Goal: Task Accomplishment & Management: Use online tool/utility

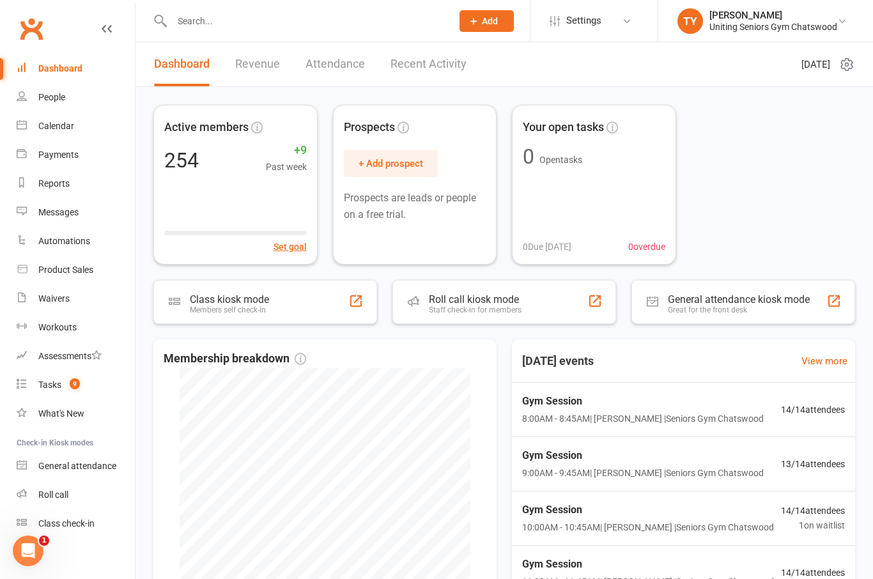
click at [335, 322] on div "Class kiosk mode Members self check-in" at bounding box center [265, 302] width 224 height 44
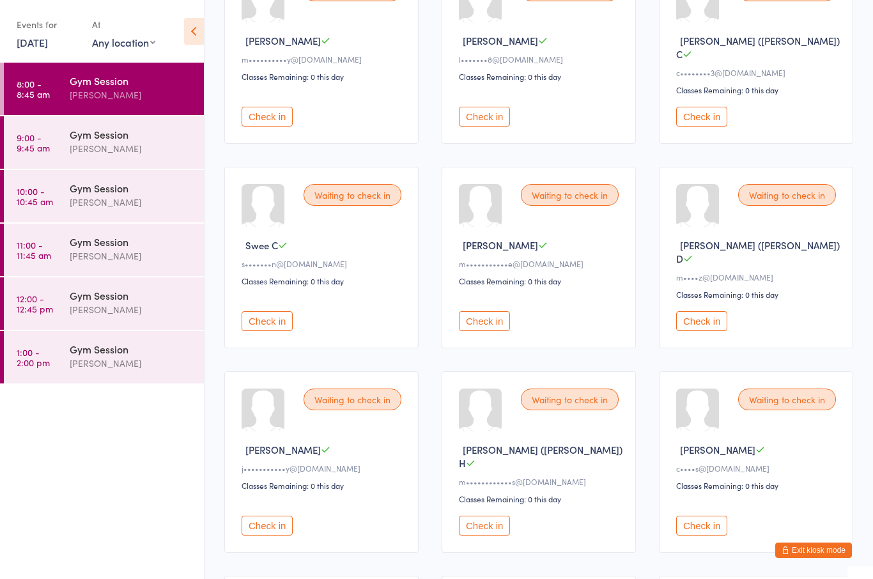
scroll to position [192, 0]
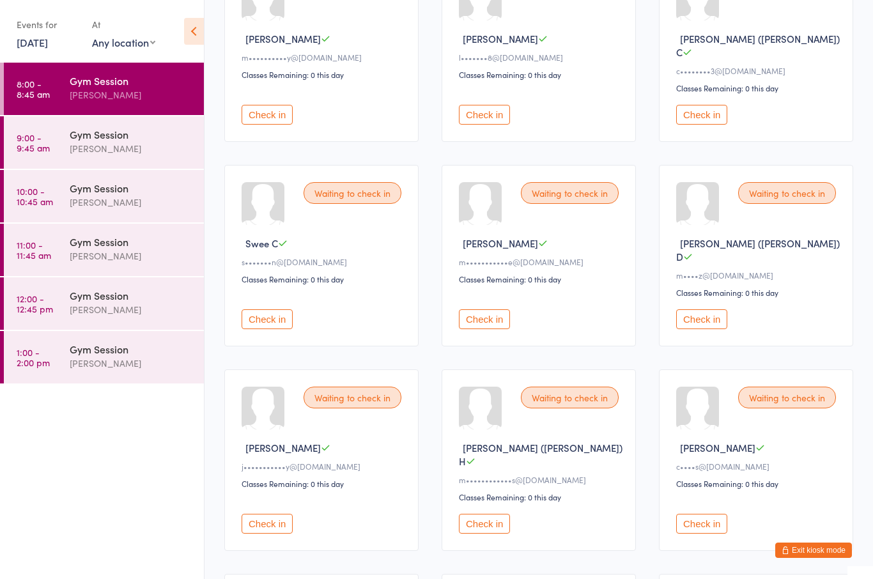
click at [273, 309] on button "Check in" at bounding box center [266, 319] width 51 height 20
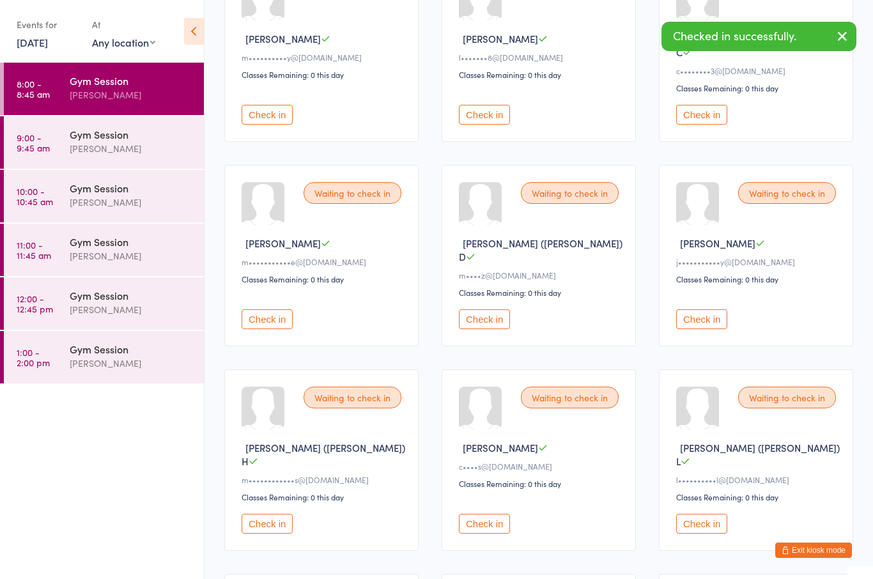
click at [489, 514] on button "Check in" at bounding box center [484, 524] width 51 height 20
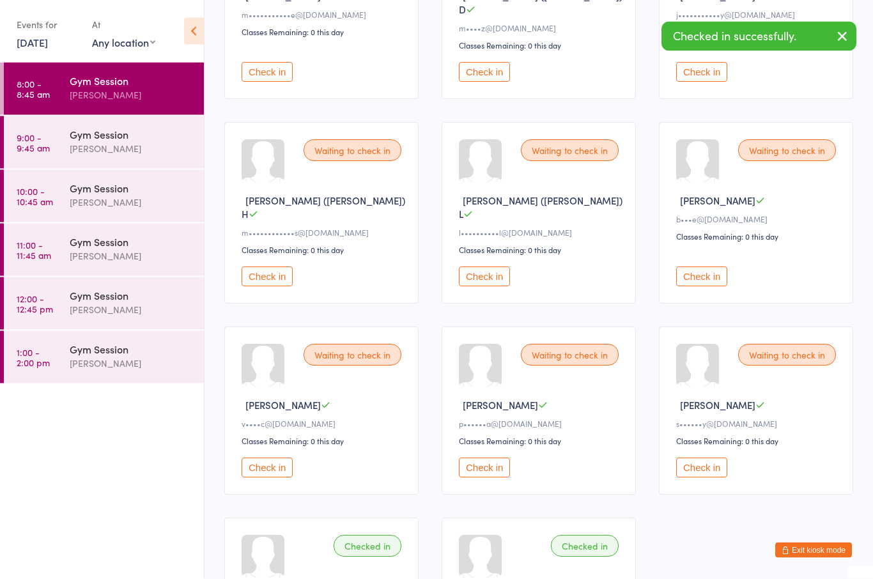
scroll to position [444, 0]
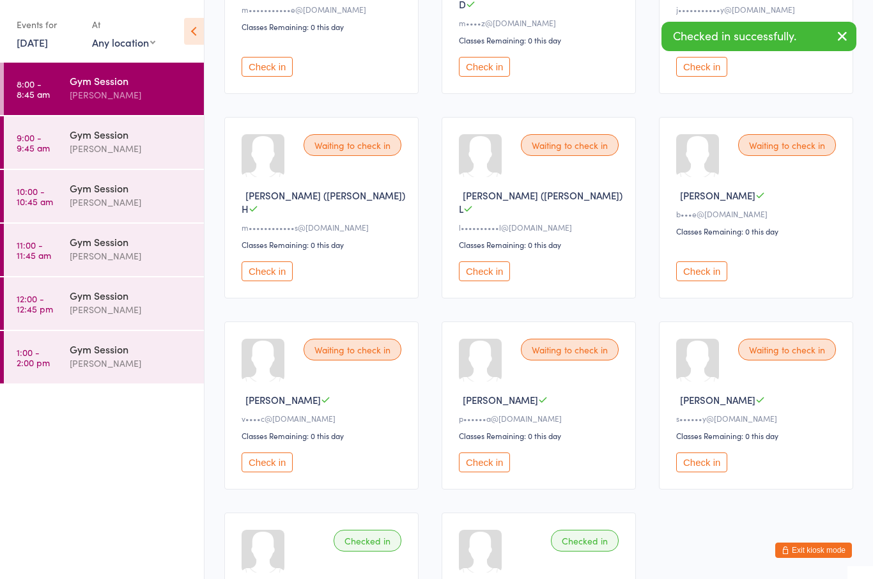
click at [277, 452] on button "Check in" at bounding box center [266, 462] width 51 height 20
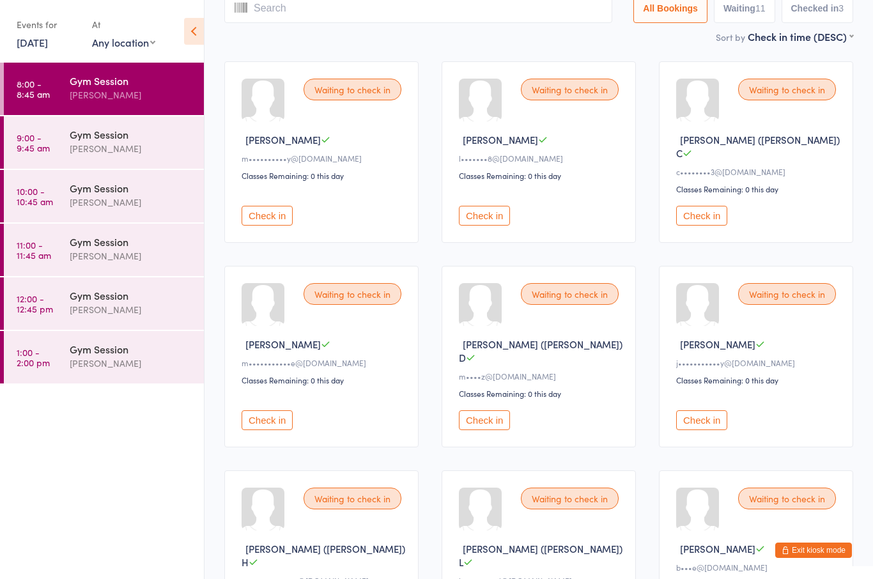
scroll to position [89, 0]
click at [485, 211] on button "Check in" at bounding box center [484, 217] width 51 height 20
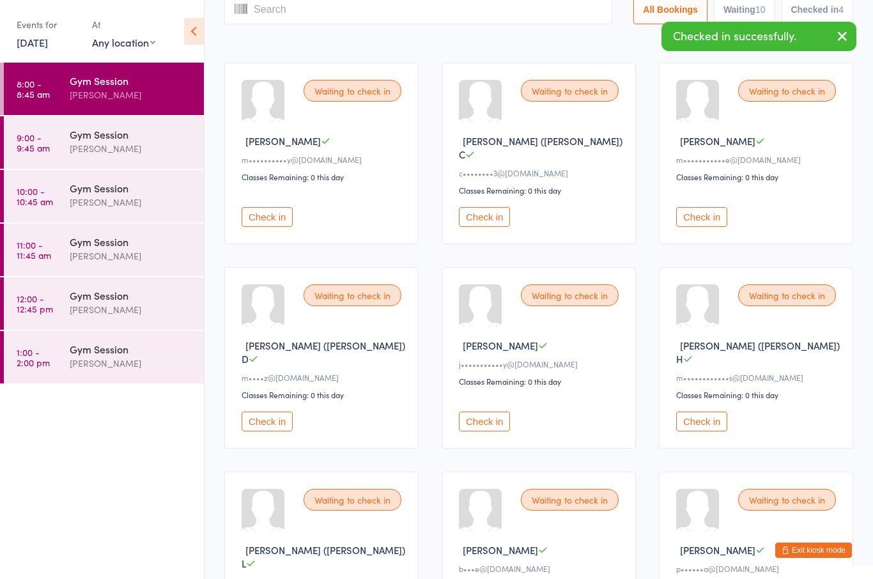
click at [706, 207] on button "Check in" at bounding box center [701, 217] width 51 height 20
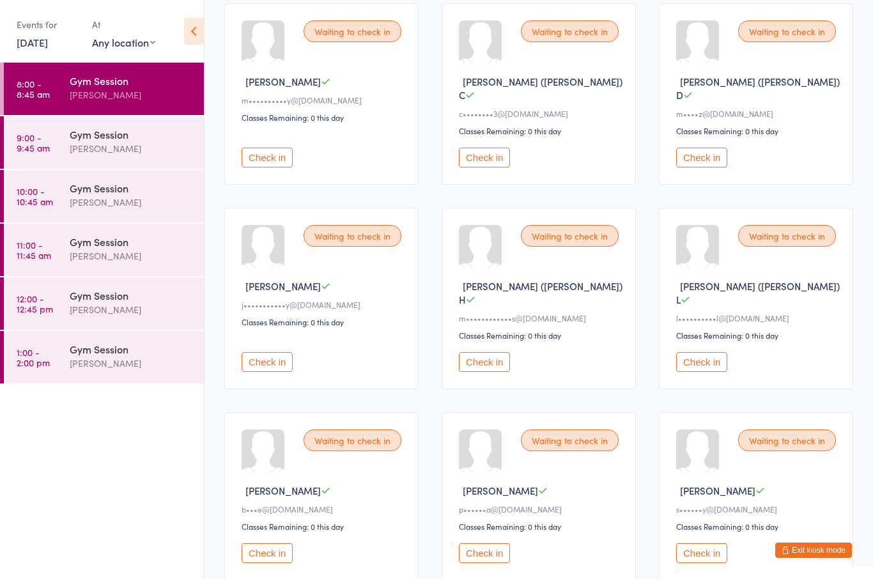
scroll to position [147, 0]
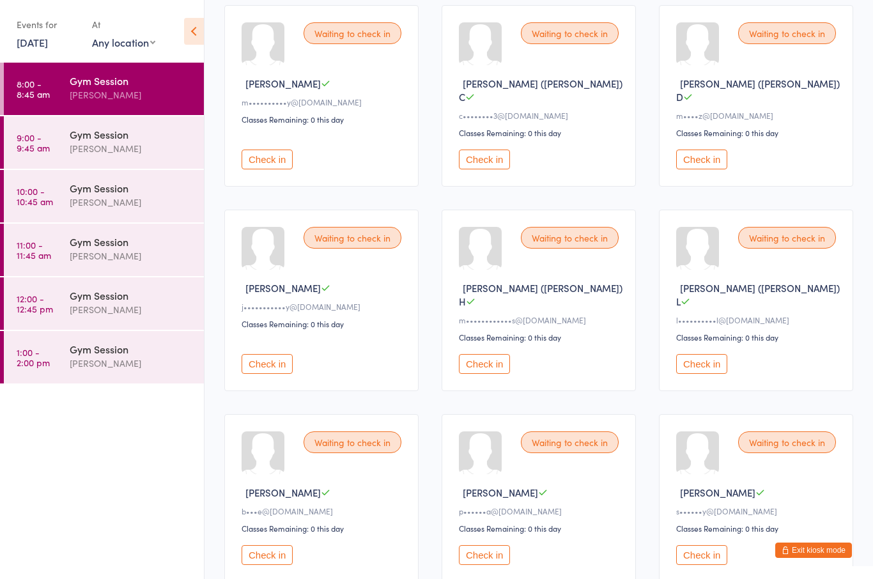
click at [707, 149] on button "Check in" at bounding box center [701, 159] width 51 height 20
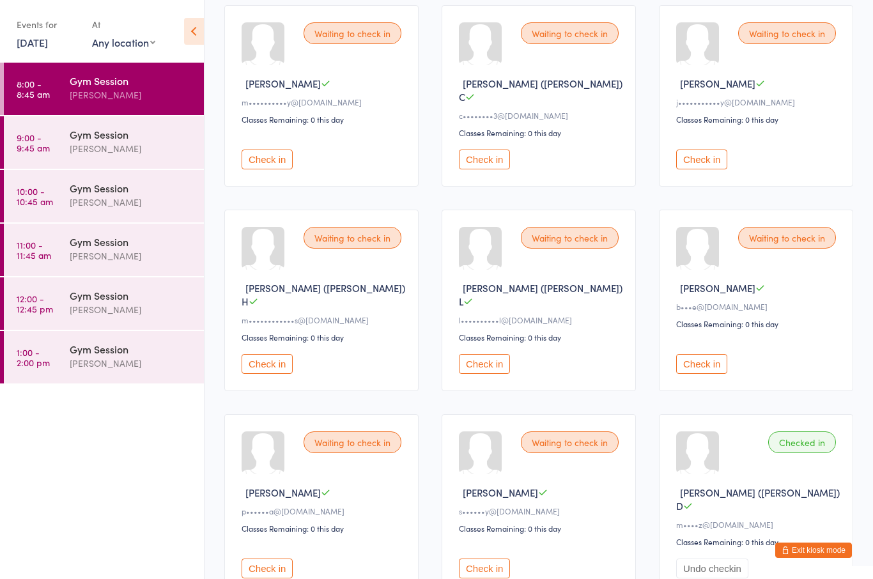
click at [700, 152] on button "Check in" at bounding box center [701, 159] width 51 height 20
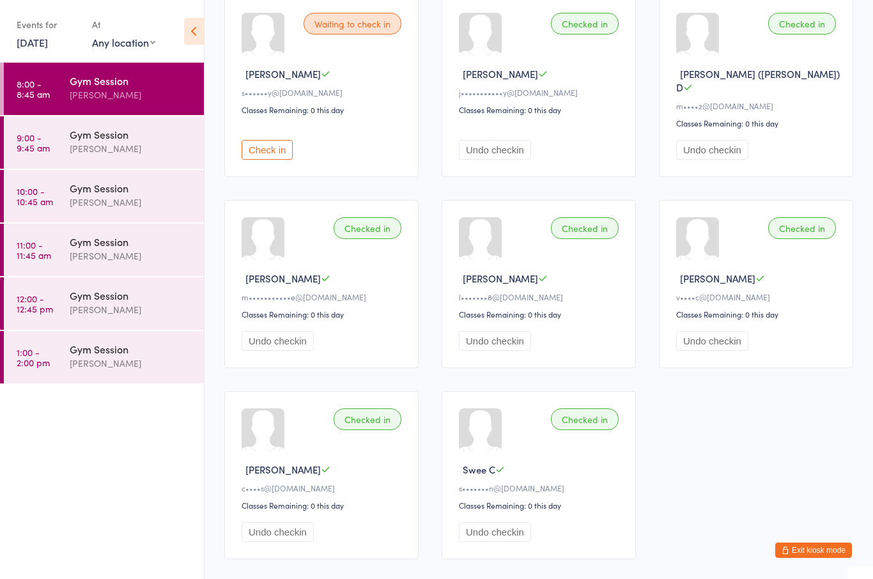
scroll to position [581, 0]
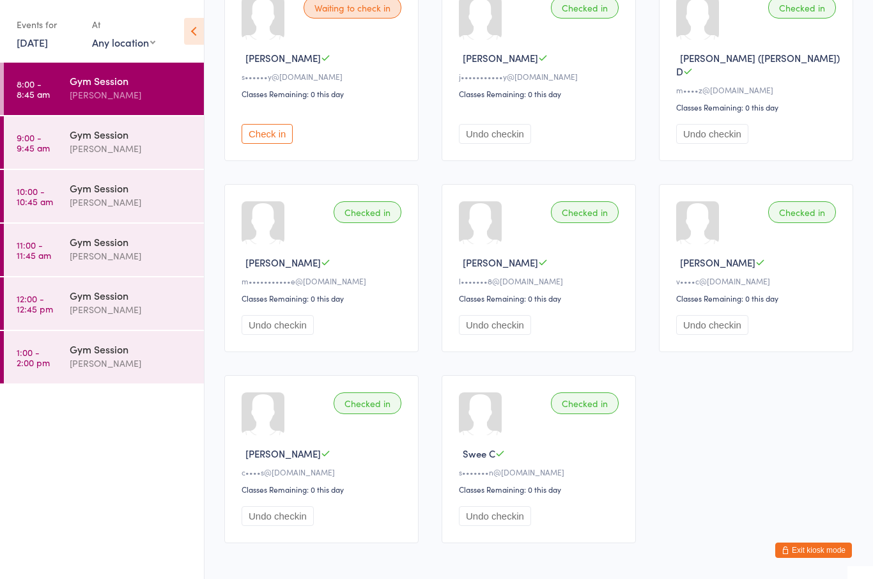
click at [542, 515] on div "Checked in Swee C s•••••••n@[DOMAIN_NAME] Classes Remaining: 0 this day Undo ch…" at bounding box center [538, 459] width 194 height 168
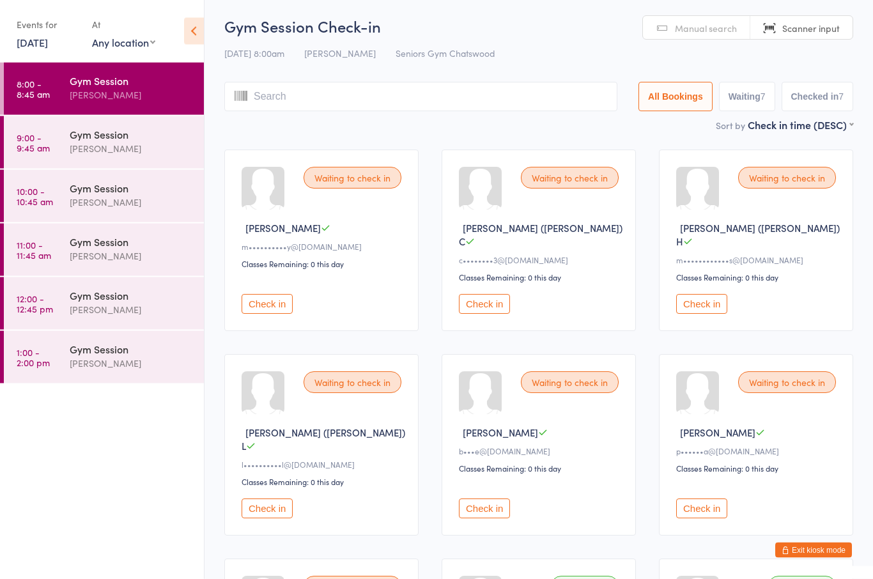
scroll to position [0, 0]
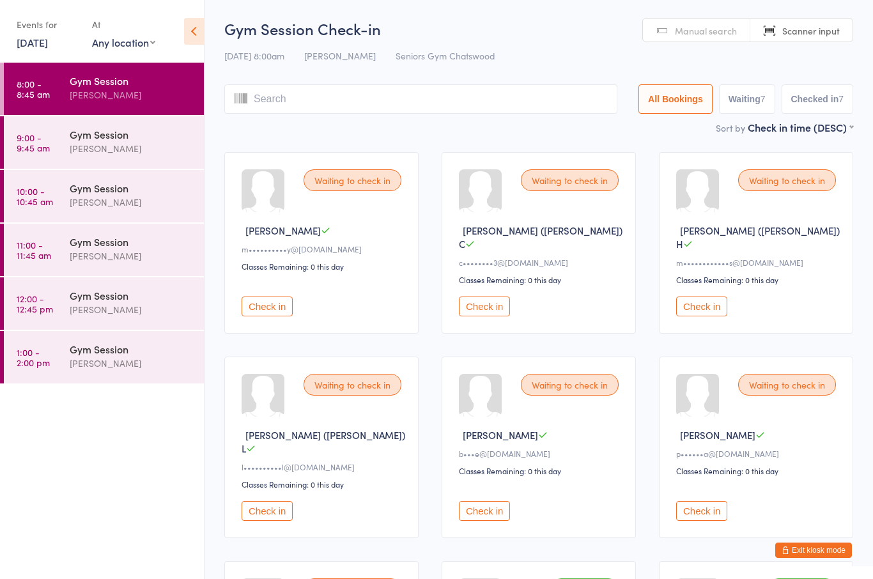
click at [714, 296] on button "Check in" at bounding box center [701, 306] width 51 height 20
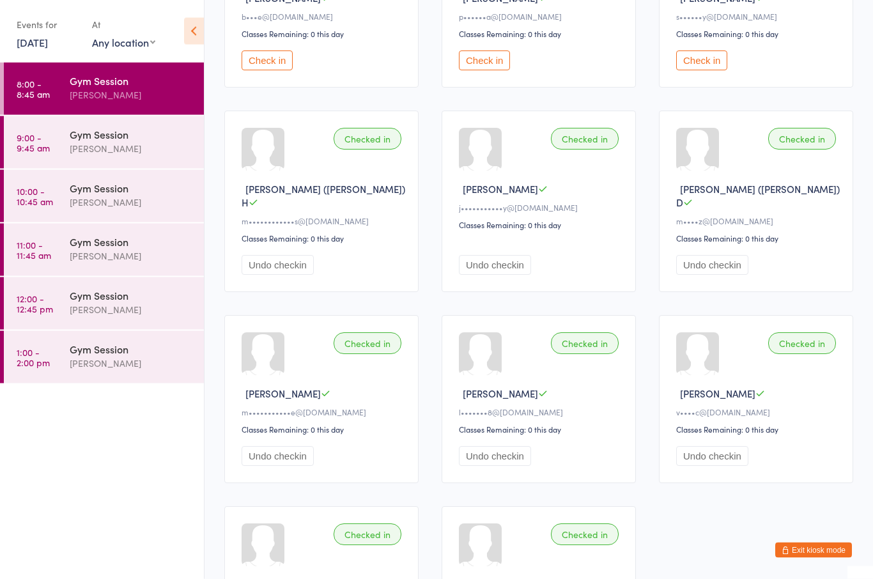
scroll to position [437, 0]
click at [481, 332] on div at bounding box center [480, 353] width 43 height 43
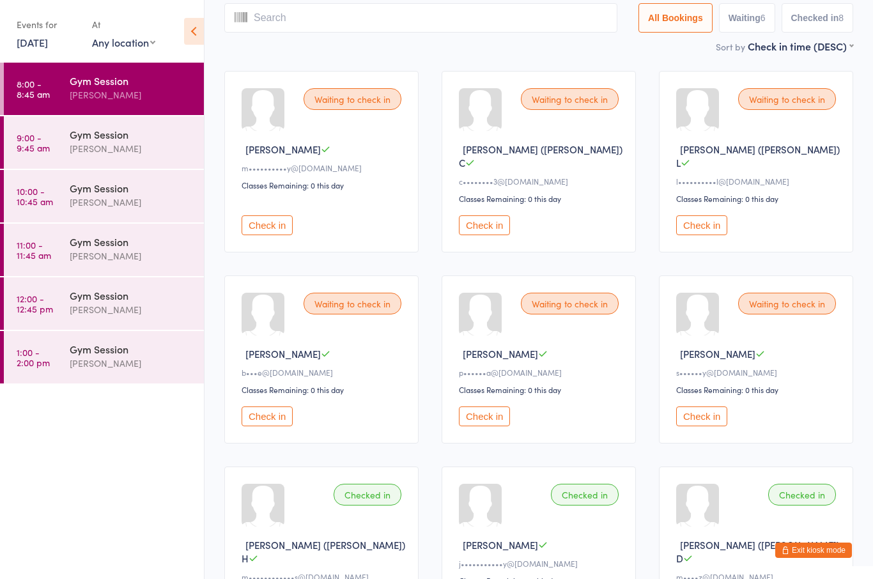
scroll to position [80, 0]
click at [696, 217] on button "Check in" at bounding box center [701, 226] width 51 height 20
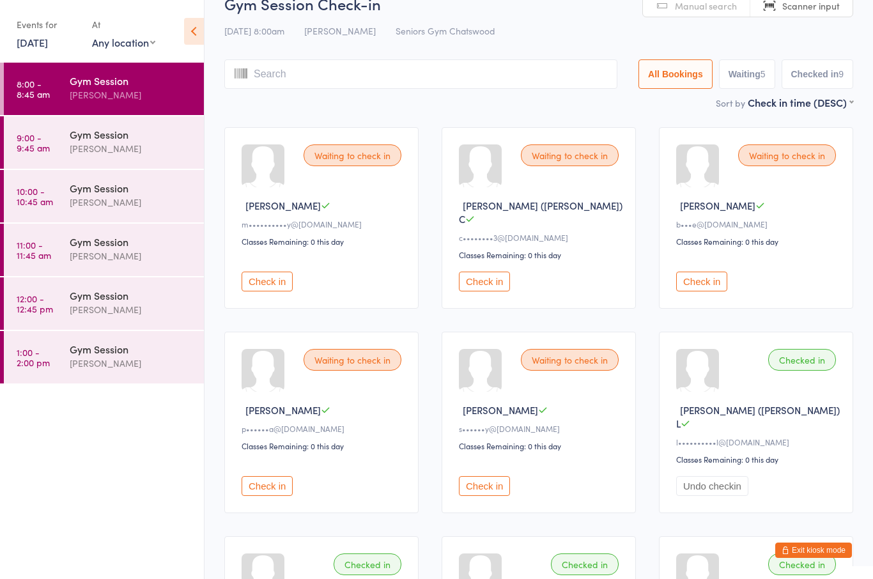
scroll to position [0, 0]
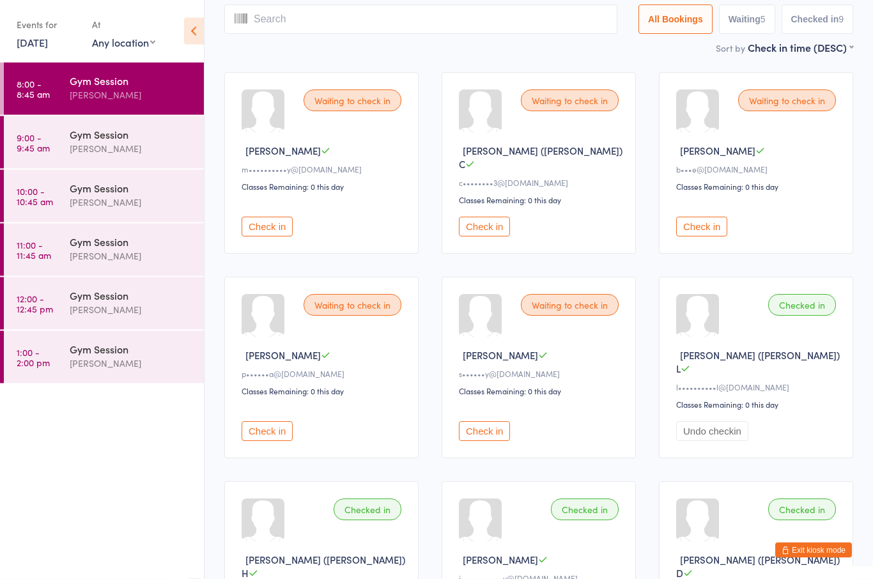
click at [461, 422] on button "Check in" at bounding box center [484, 432] width 51 height 20
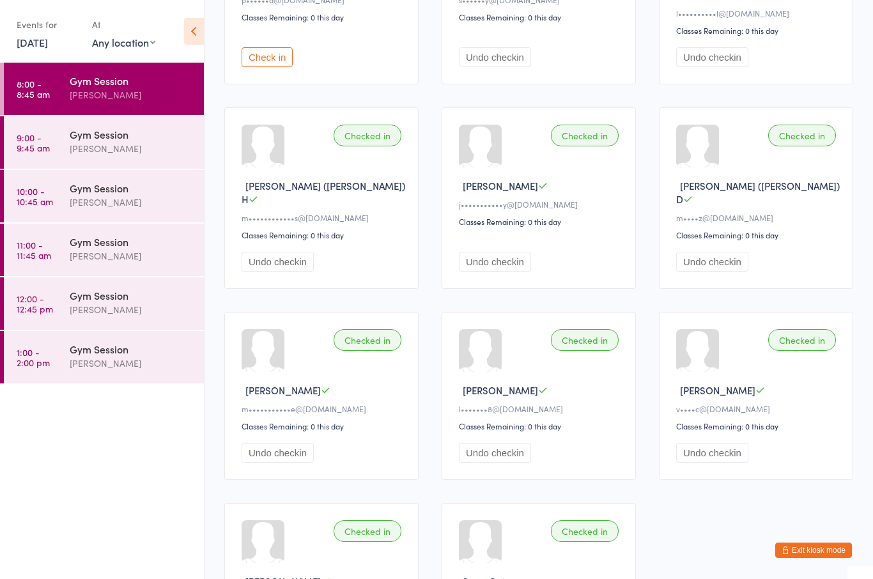
scroll to position [498, 0]
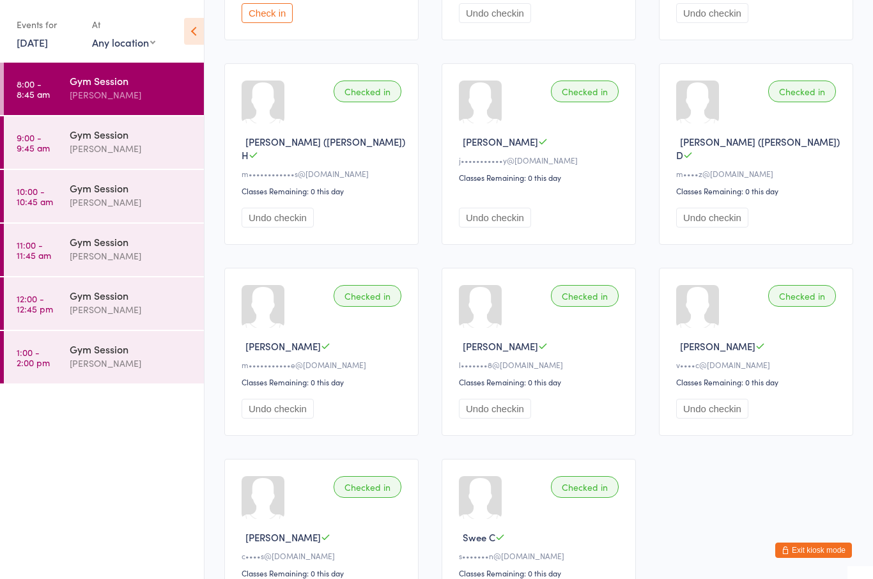
click at [79, 137] on div "Gym Session" at bounding box center [131, 134] width 123 height 14
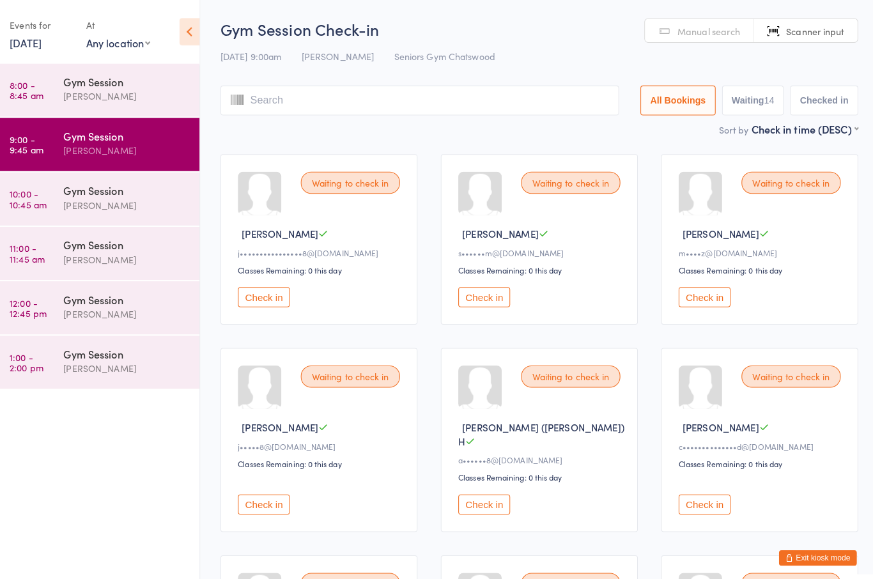
scroll to position [2, 0]
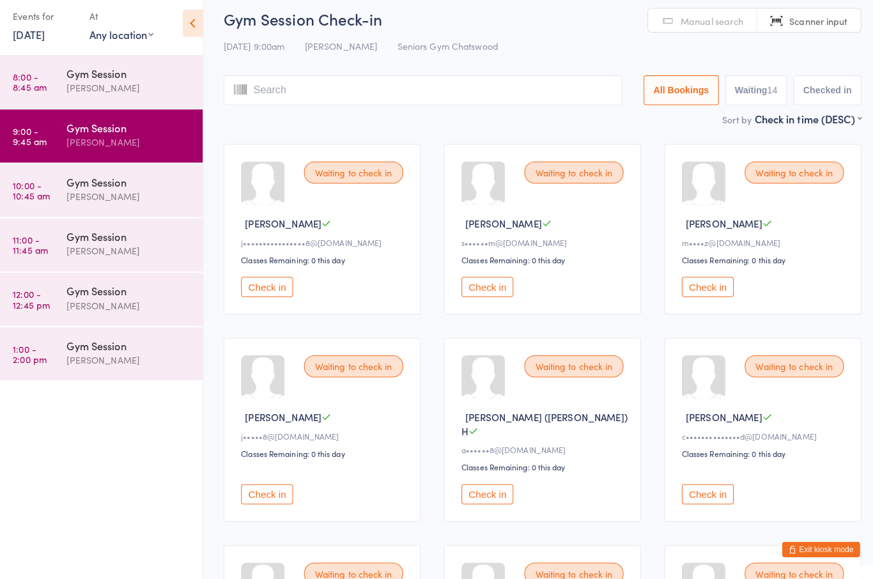
click at [87, 185] on div "Gym Session" at bounding box center [131, 188] width 123 height 14
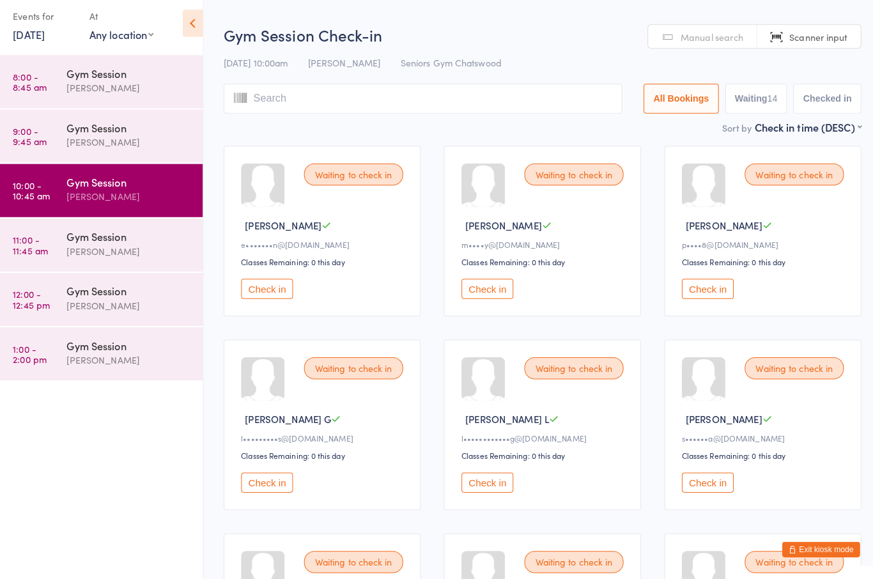
click at [62, 133] on link "9:00 - 9:45 am Gym Session [PERSON_NAME]" at bounding box center [104, 142] width 200 height 52
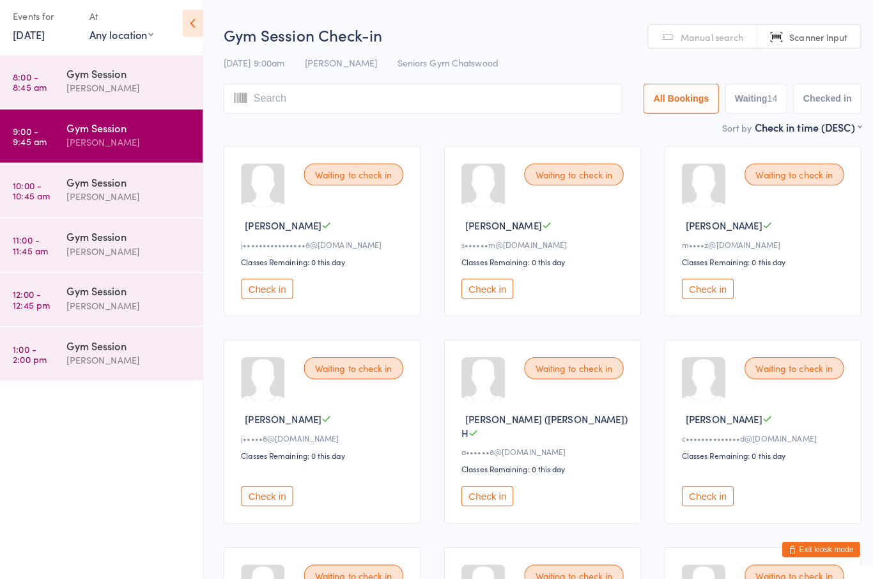
click at [708, 291] on button "Check in" at bounding box center [701, 293] width 51 height 20
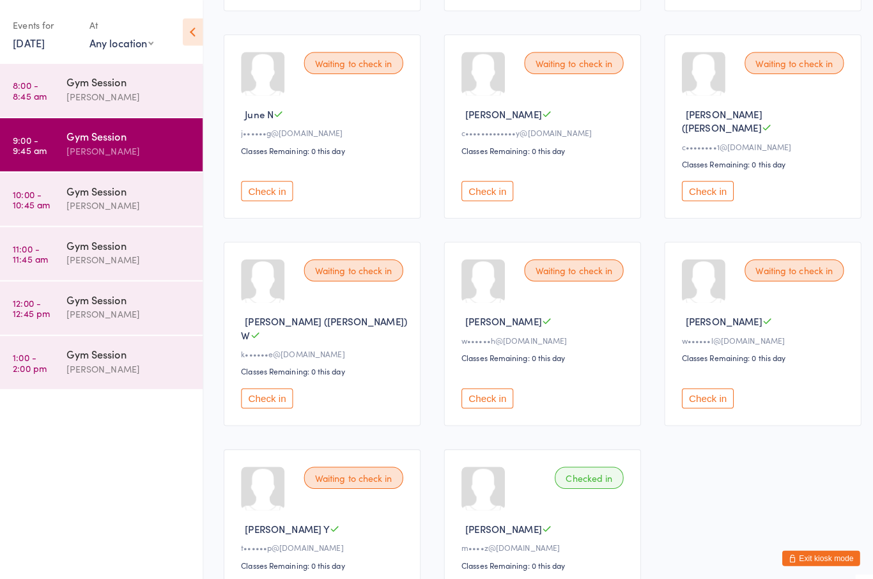
scroll to position [513, 0]
click at [485, 383] on button "Check in" at bounding box center [484, 393] width 51 height 20
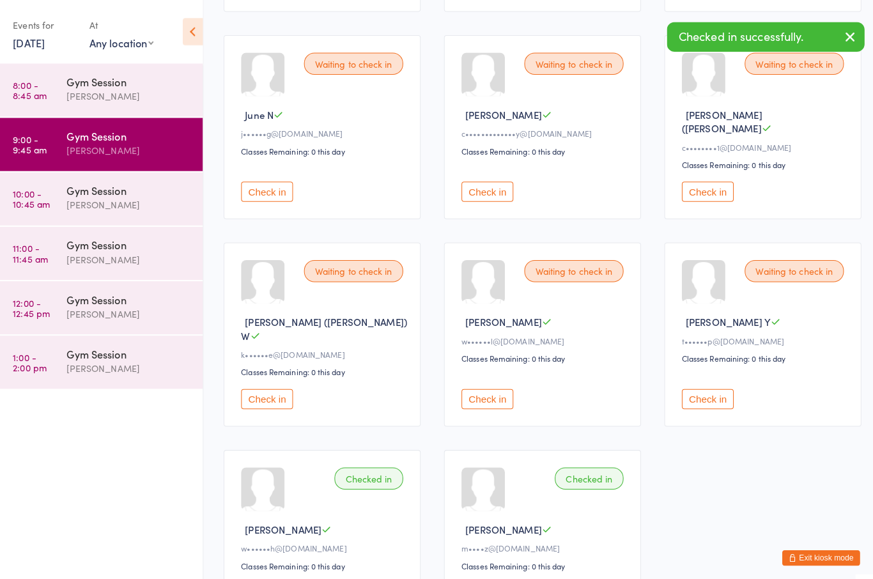
click at [494, 383] on button "Check in" at bounding box center [484, 393] width 51 height 20
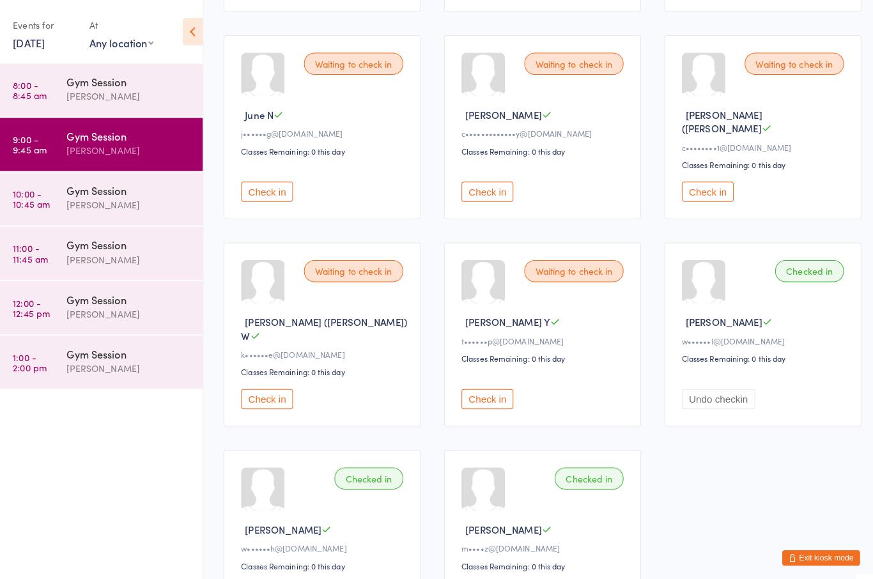
click at [263, 179] on button "Check in" at bounding box center [266, 189] width 51 height 20
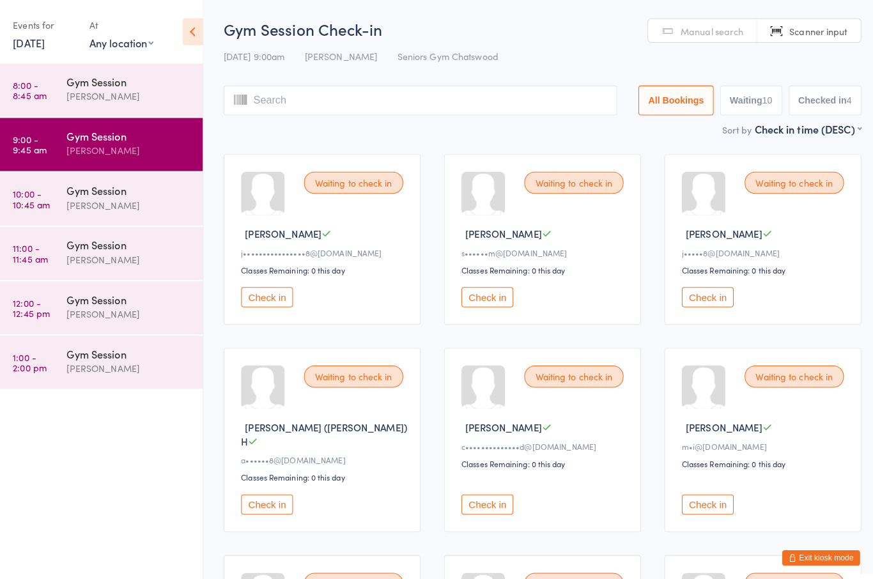
scroll to position [0, 0]
click at [78, 96] on div "[PERSON_NAME]" at bounding box center [131, 95] width 123 height 15
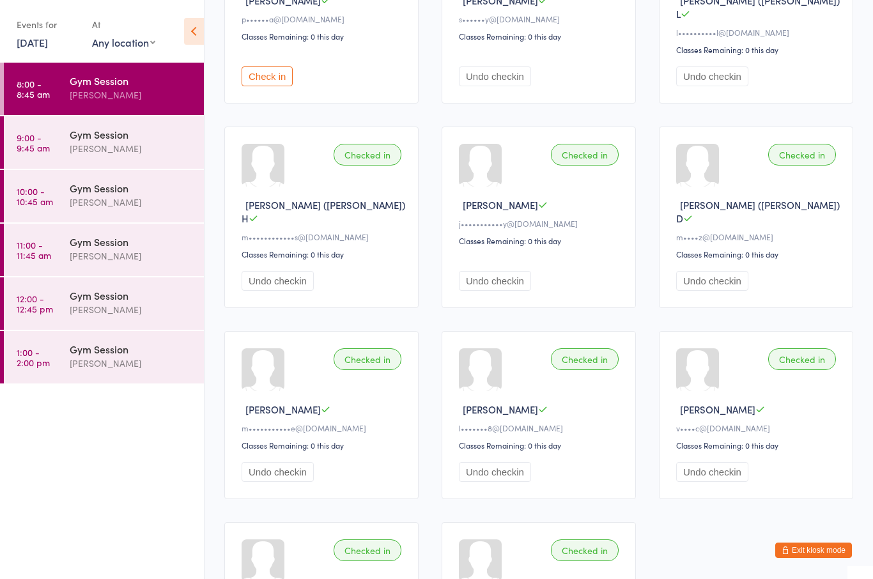
scroll to position [445, 0]
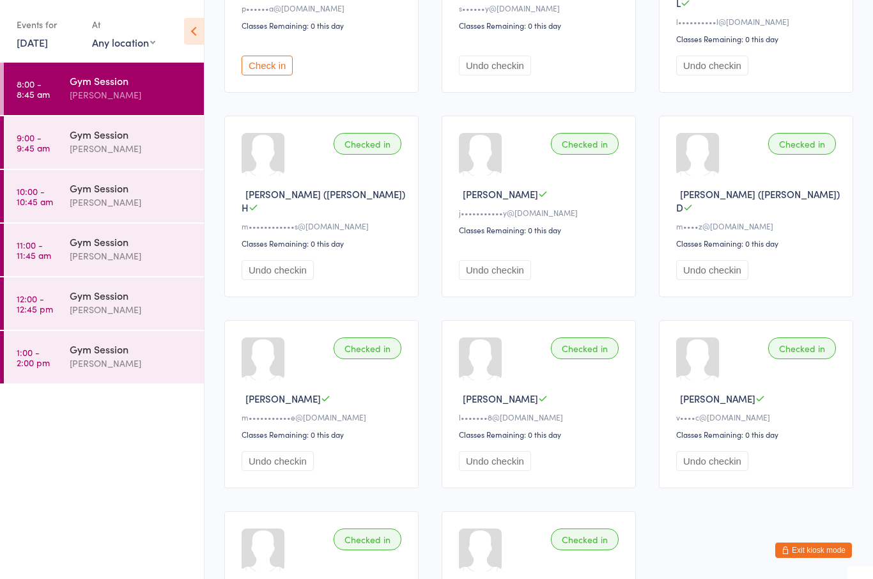
click at [144, 142] on div "[PERSON_NAME]" at bounding box center [131, 148] width 123 height 15
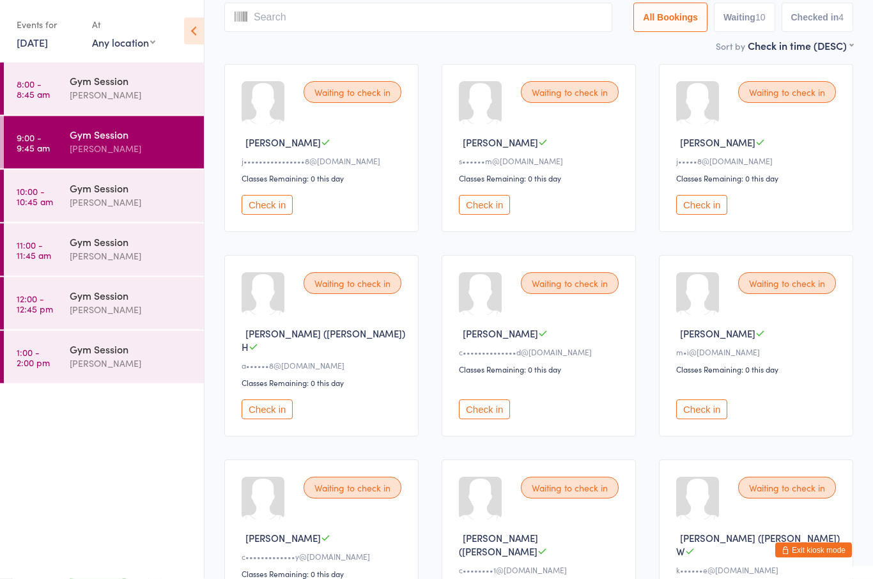
scroll to position [91, 0]
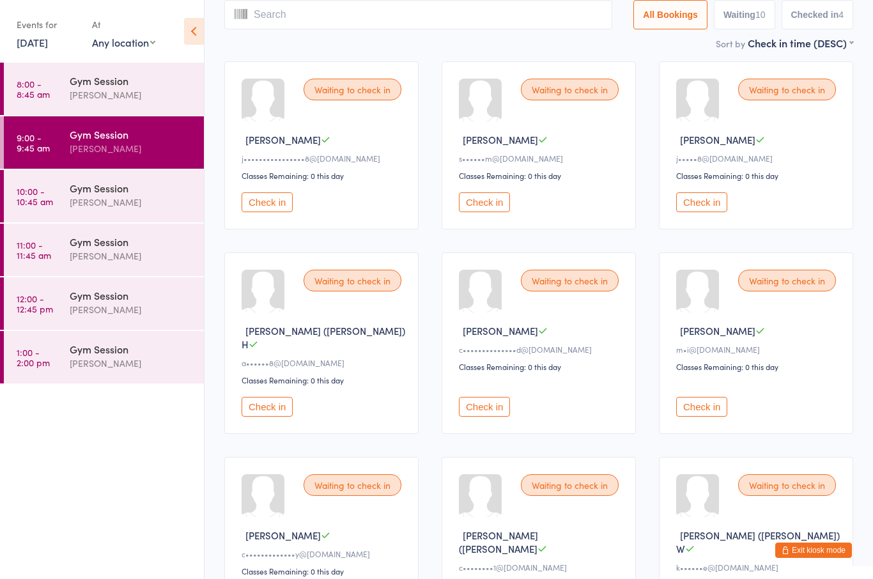
click at [151, 195] on div "Gym Session" at bounding box center [131, 188] width 123 height 14
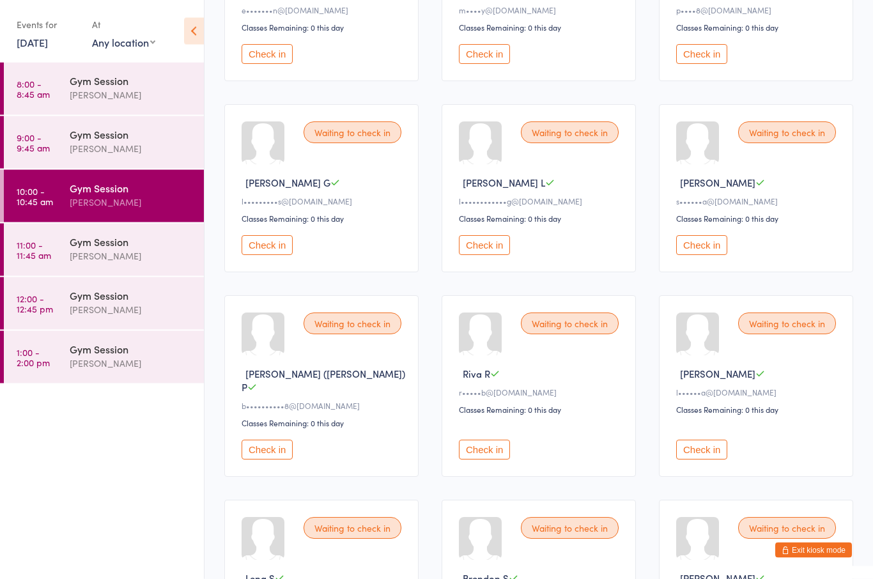
scroll to position [239, 0]
click at [262, 453] on button "Check in" at bounding box center [266, 449] width 51 height 20
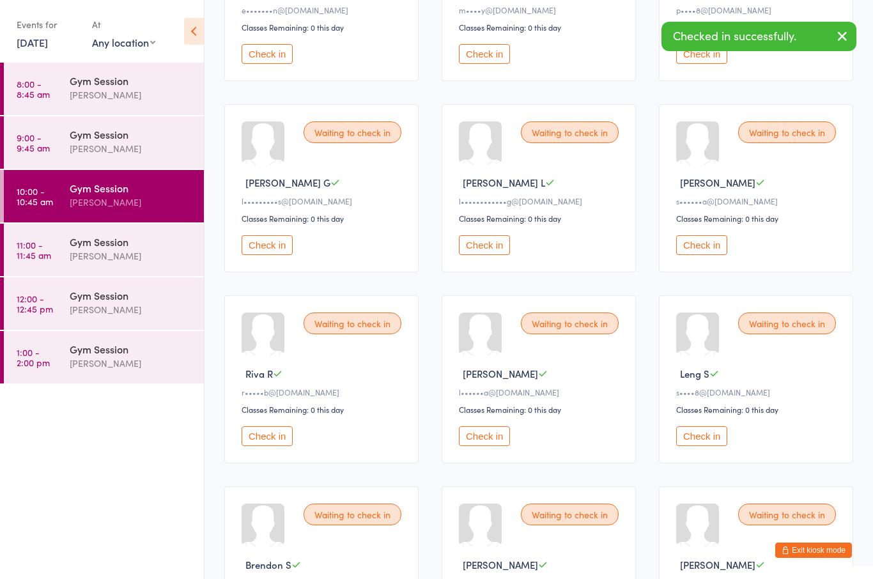
scroll to position [238, 0]
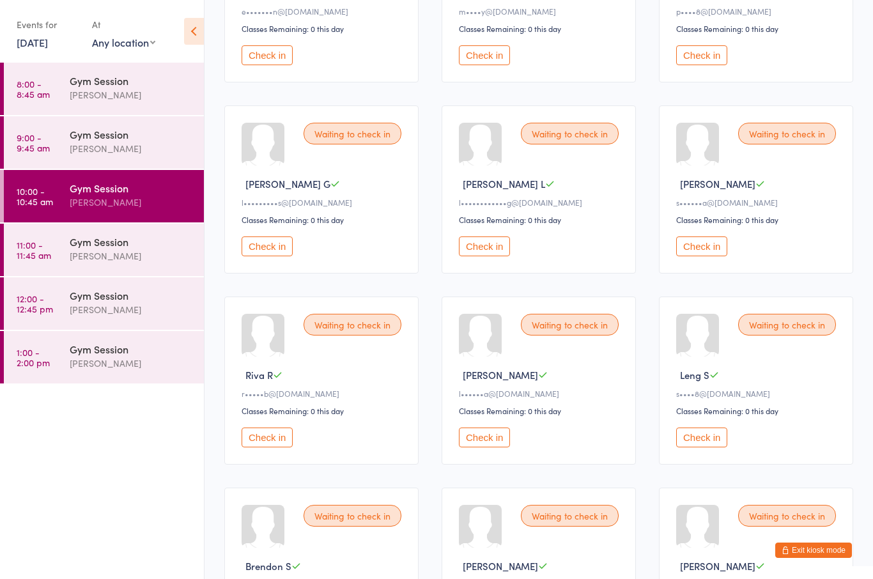
click at [85, 146] on div "[PERSON_NAME]" at bounding box center [131, 148] width 123 height 15
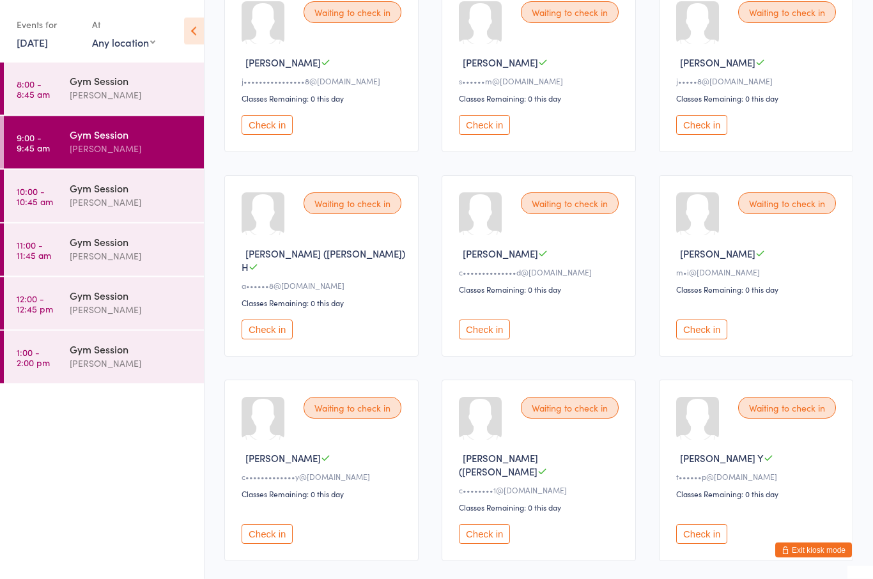
scroll to position [197, 0]
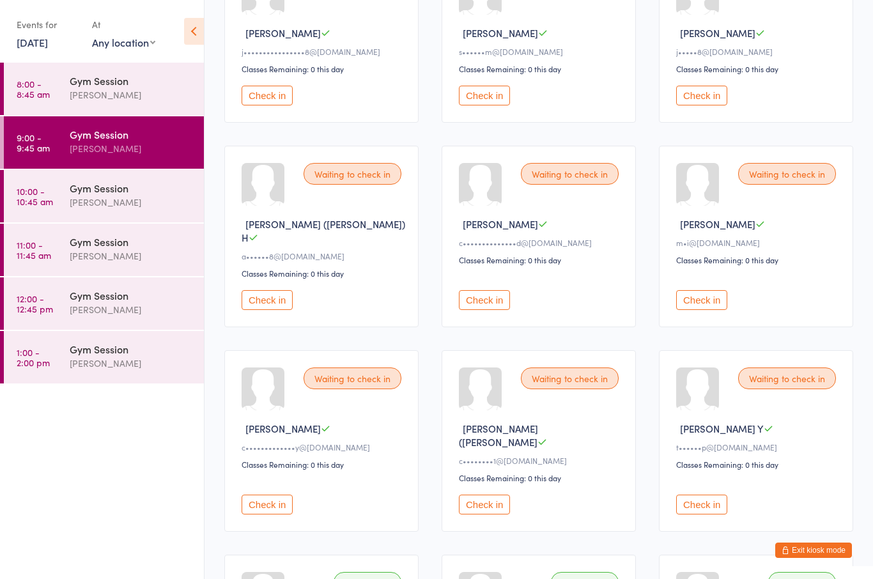
click at [485, 495] on button "Check in" at bounding box center [484, 504] width 51 height 20
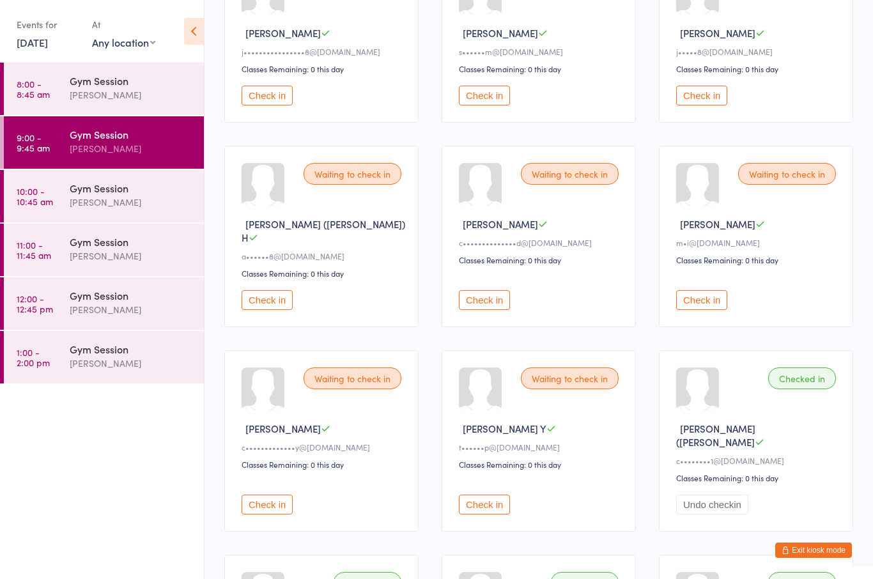
click at [491, 294] on button "Check in" at bounding box center [484, 300] width 51 height 20
click at [263, 298] on button "Check in" at bounding box center [266, 300] width 51 height 20
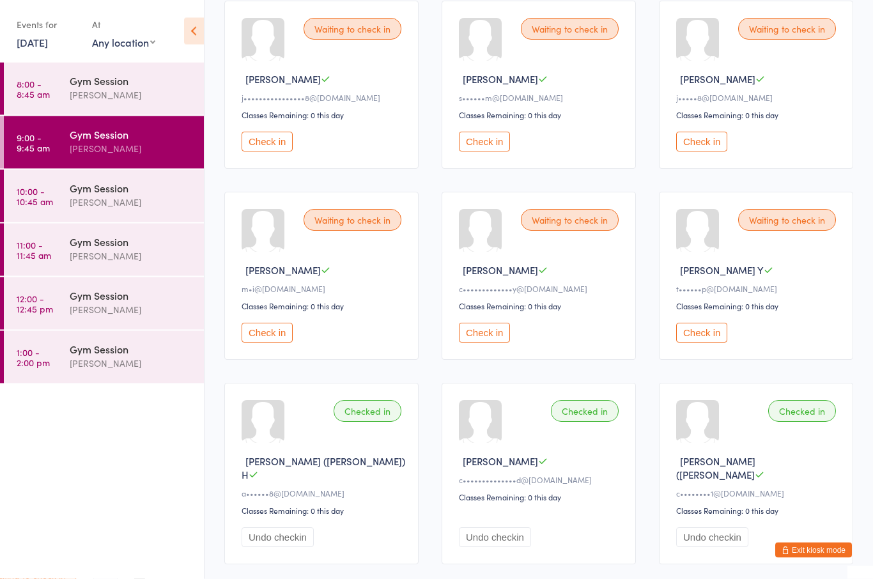
scroll to position [153, 0]
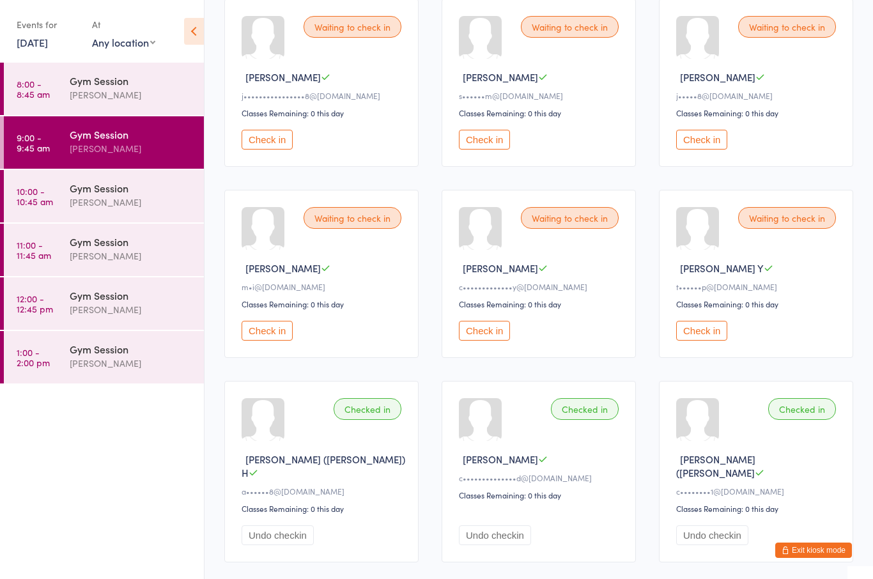
click at [694, 340] on button "Check in" at bounding box center [701, 331] width 51 height 20
click at [492, 333] on button "Check in" at bounding box center [484, 331] width 51 height 20
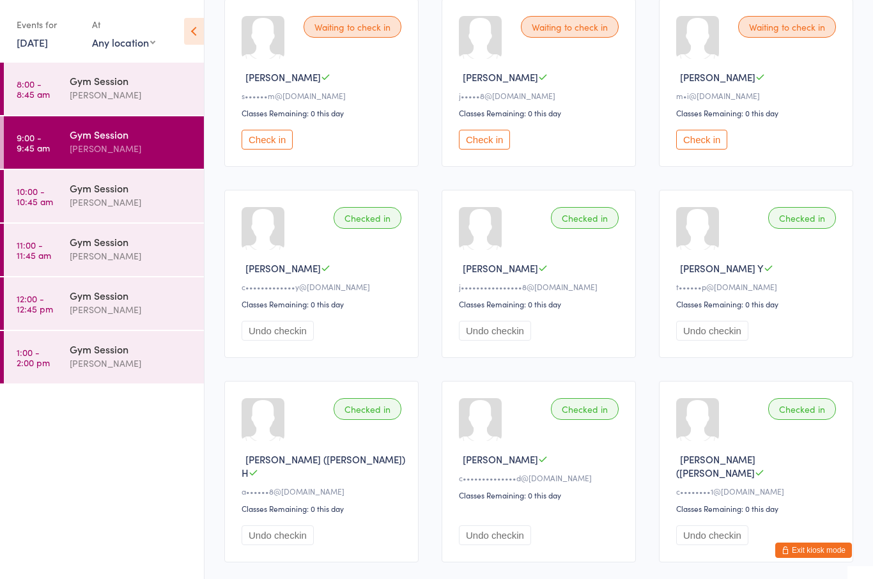
click at [271, 137] on button "Check in" at bounding box center [266, 140] width 51 height 20
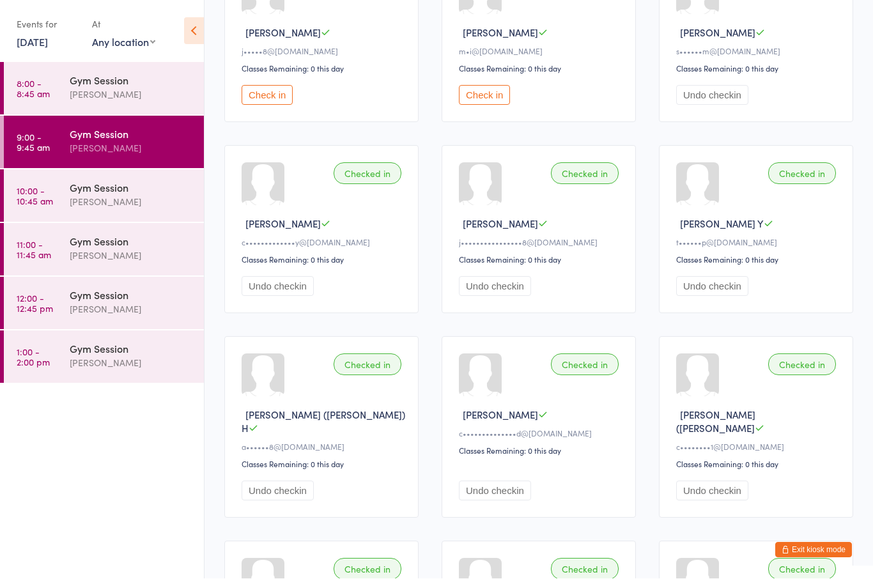
scroll to position [198, 0]
click at [275, 105] on button "Check in" at bounding box center [266, 95] width 51 height 20
